Goal: Task Accomplishment & Management: Complete application form

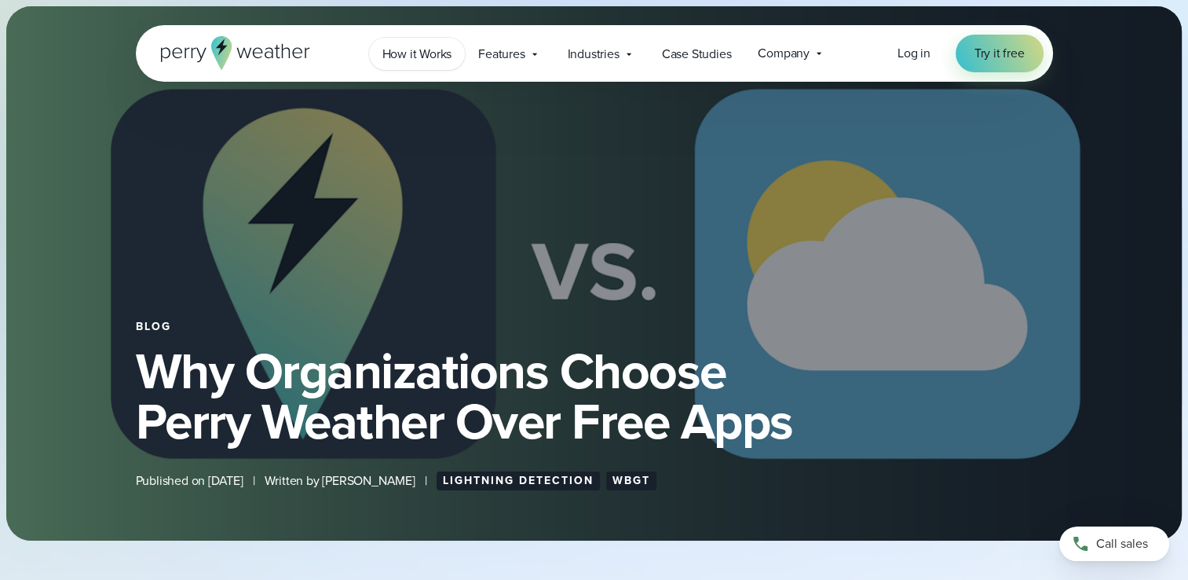
click at [415, 55] on span "How it Works" at bounding box center [417, 54] width 70 height 19
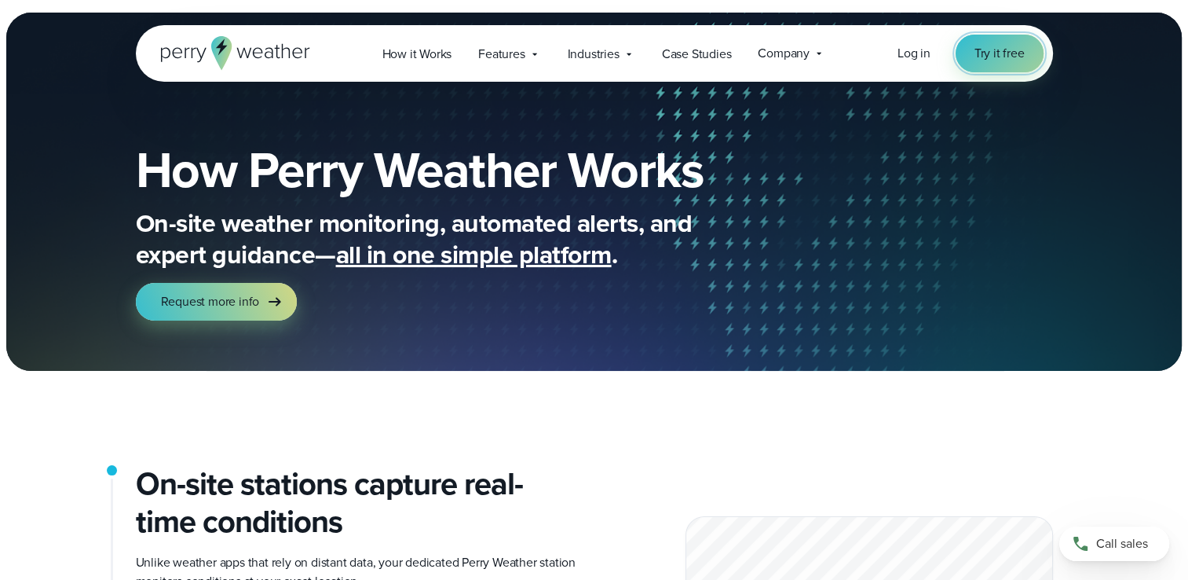
click at [1014, 37] on link "Try it free" at bounding box center [1000, 54] width 88 height 38
